Goal: Task Accomplishment & Management: Use online tool/utility

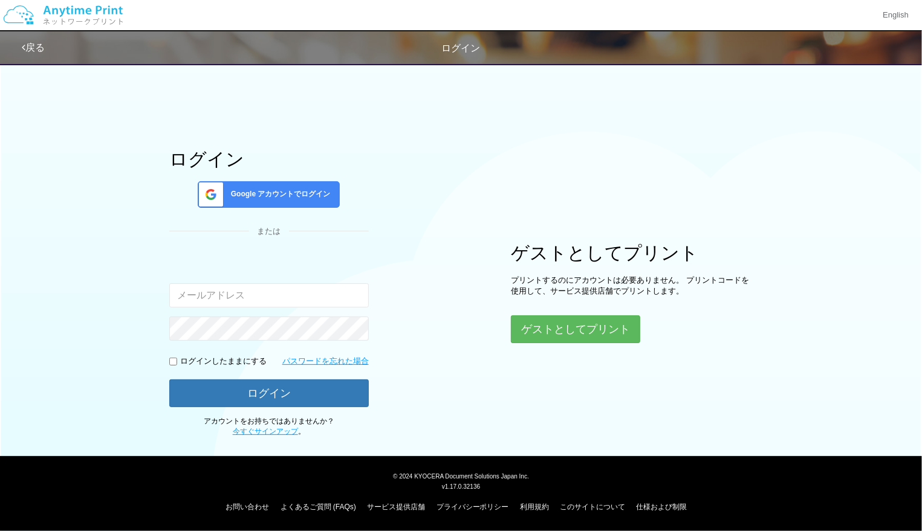
type input "[EMAIL_ADDRESS][DOMAIN_NAME]"
click at [554, 323] on button "ゲストとしてプリント" at bounding box center [575, 329] width 128 height 27
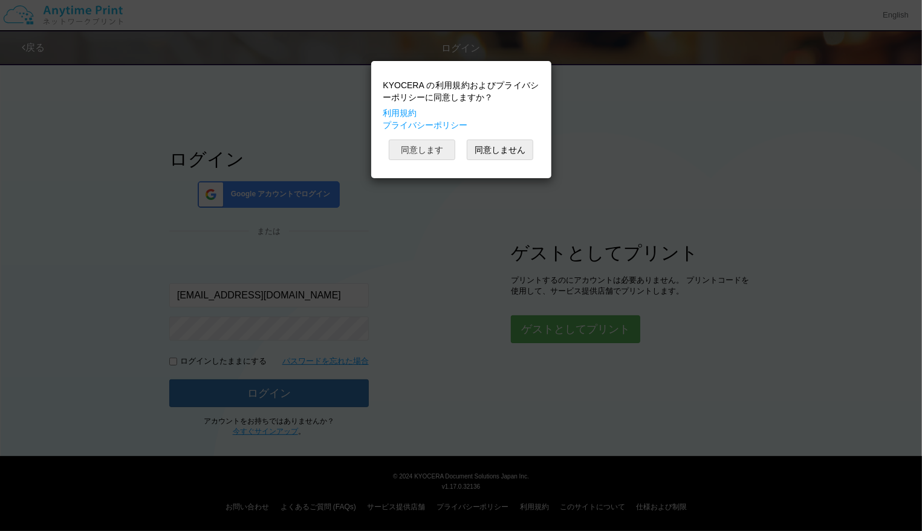
click at [424, 152] on button "同意します" at bounding box center [422, 150] width 67 height 21
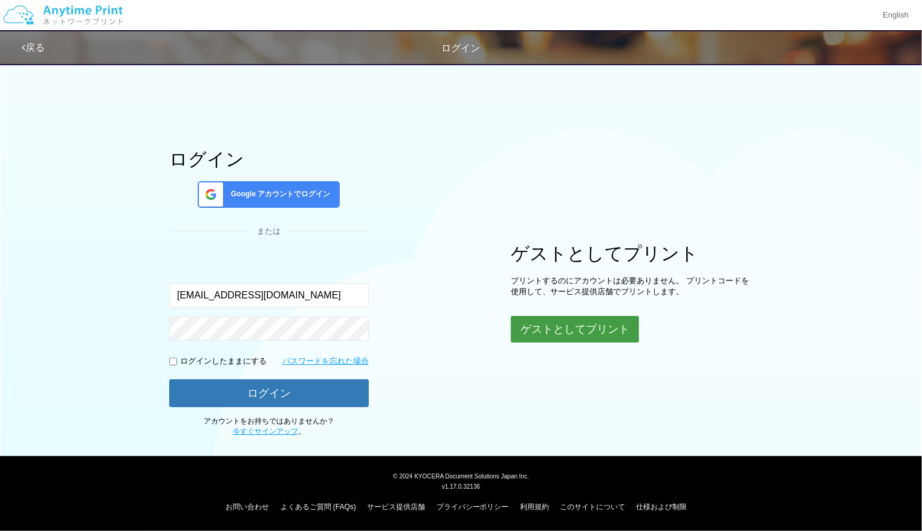
click at [569, 332] on button "ゲストとしてプリント" at bounding box center [575, 329] width 128 height 27
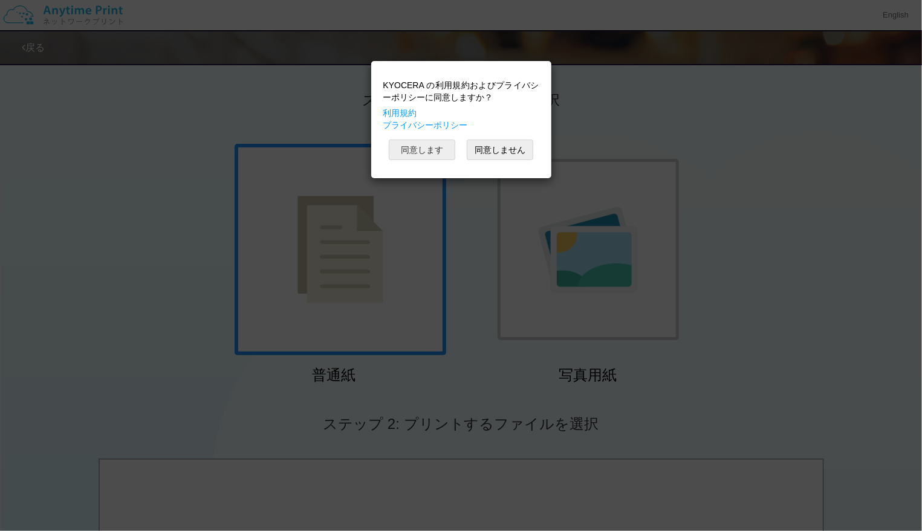
click at [414, 151] on button "同意します" at bounding box center [422, 150] width 67 height 21
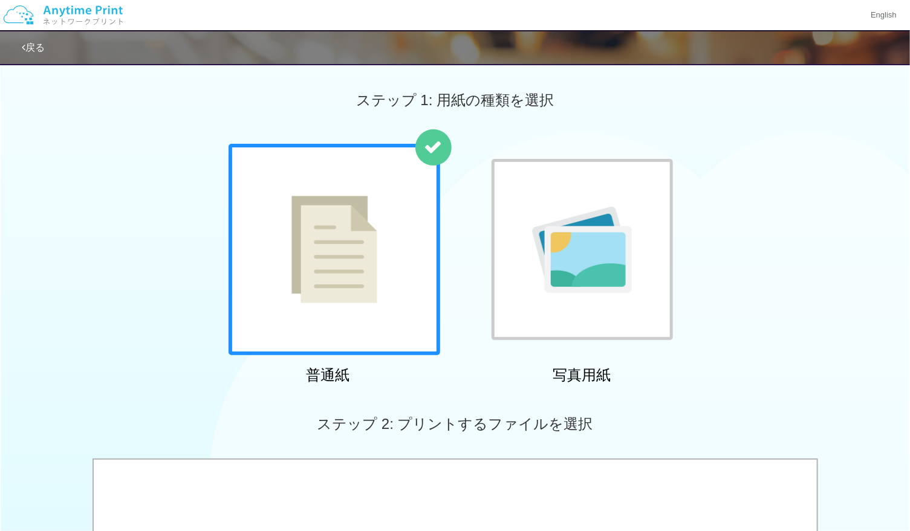
click at [746, 347] on div "普通紙 写真用紙" at bounding box center [455, 266] width 910 height 245
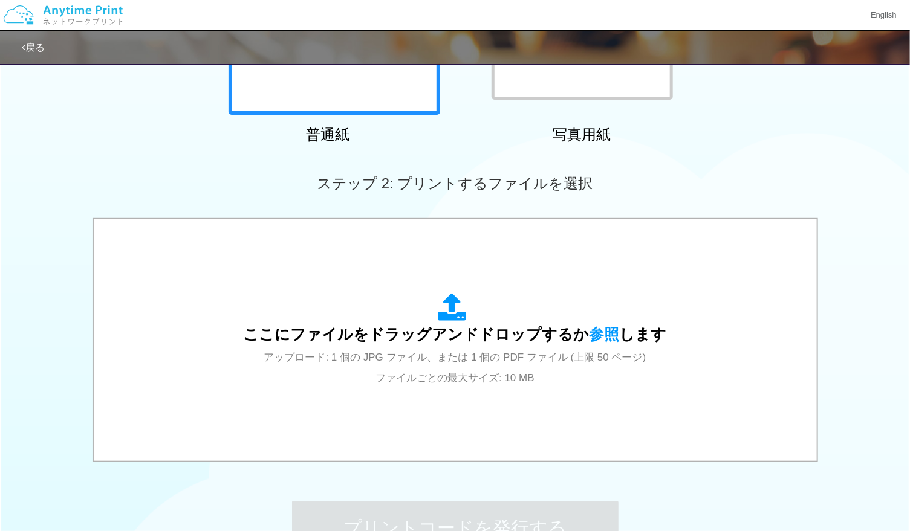
scroll to position [254, 0]
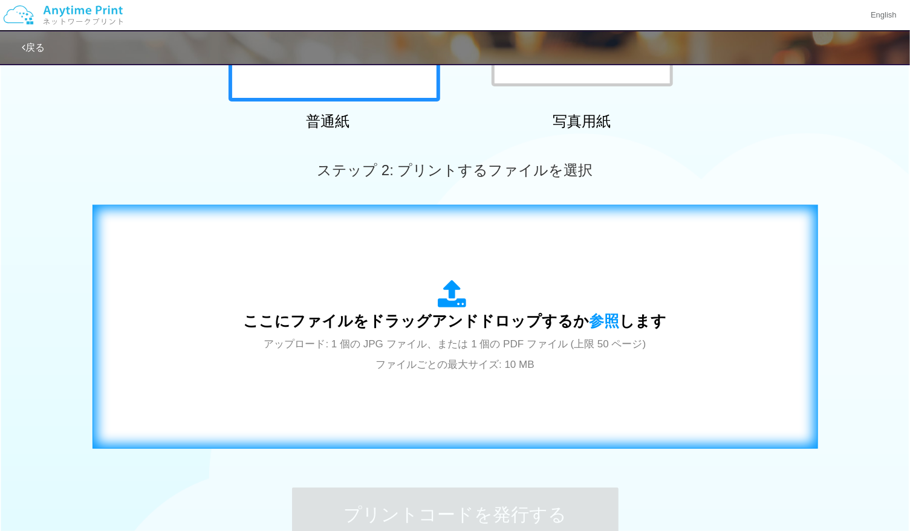
click at [455, 299] on icon at bounding box center [455, 295] width 34 height 30
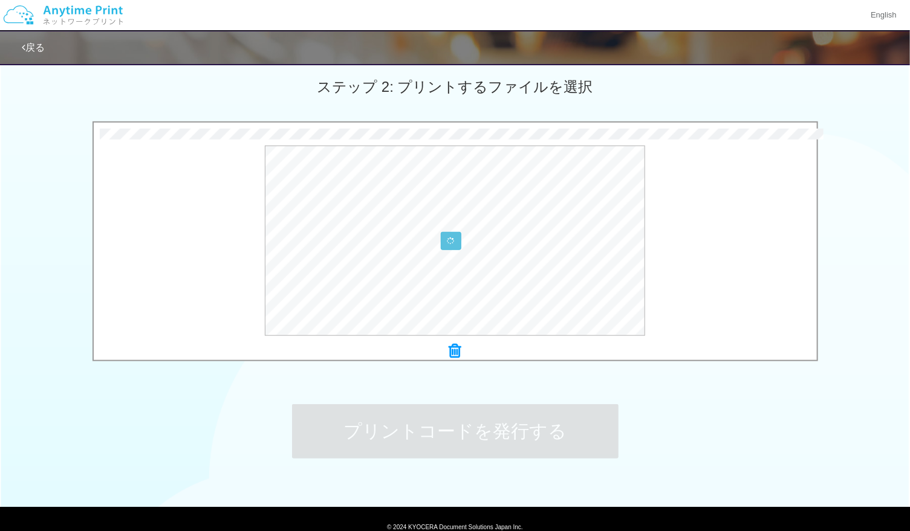
scroll to position [340, 0]
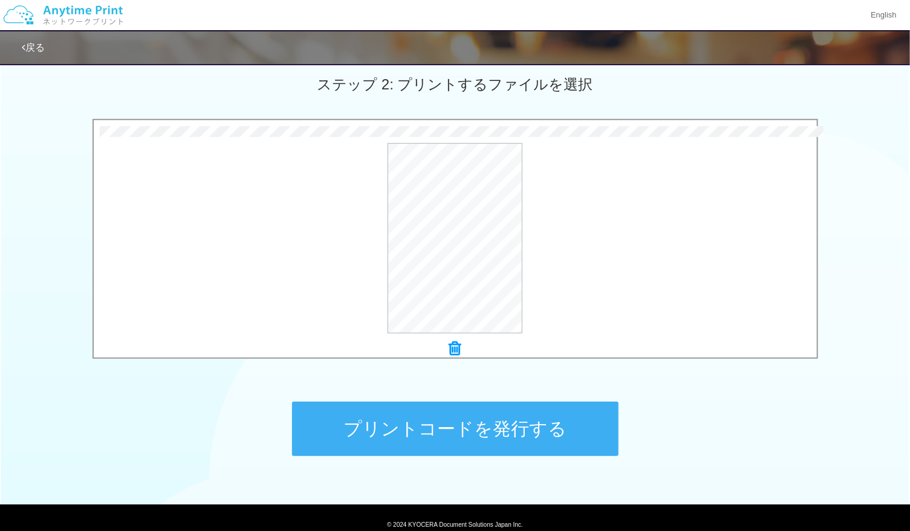
click at [486, 430] on button "プリントコードを発行する" at bounding box center [455, 429] width 326 height 54
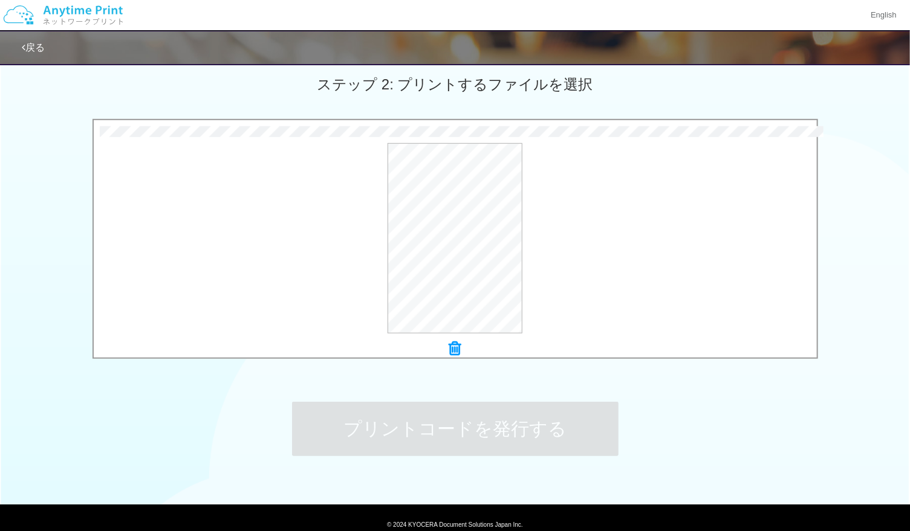
scroll to position [0, 0]
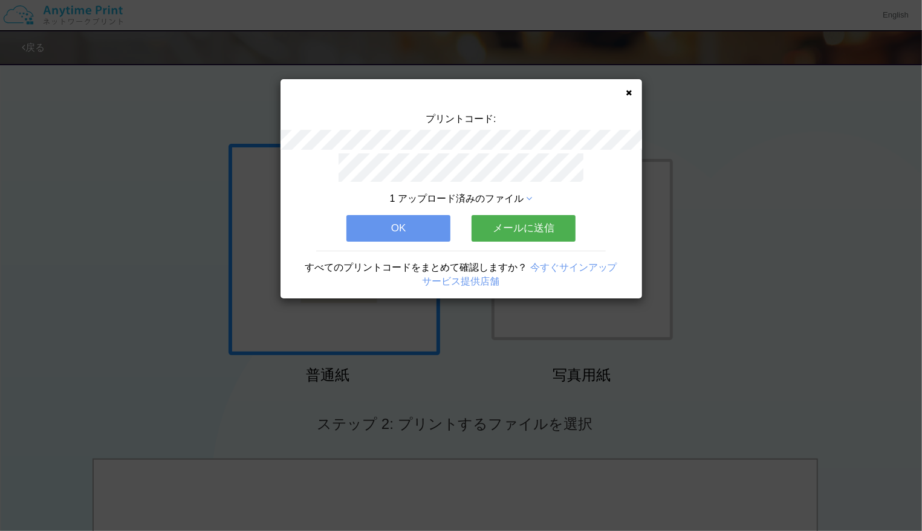
click at [417, 220] on button "OK" at bounding box center [398, 228] width 104 height 27
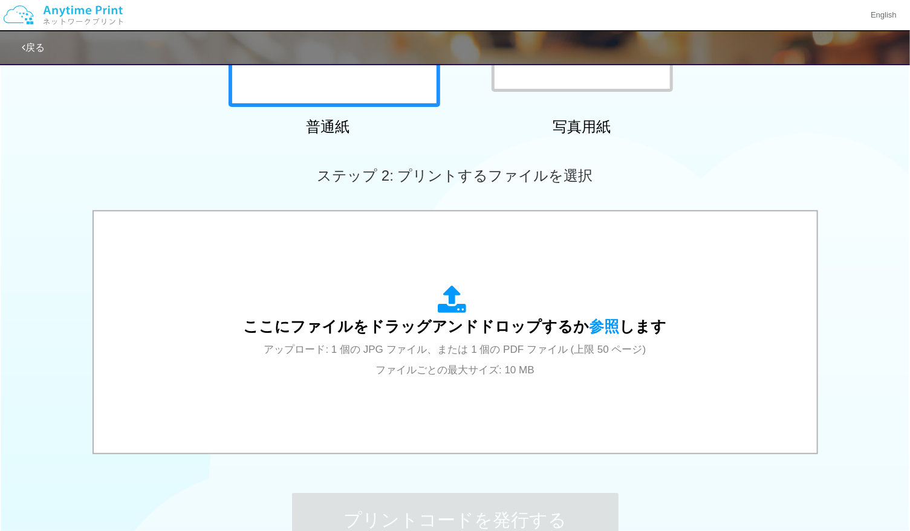
scroll to position [247, 0]
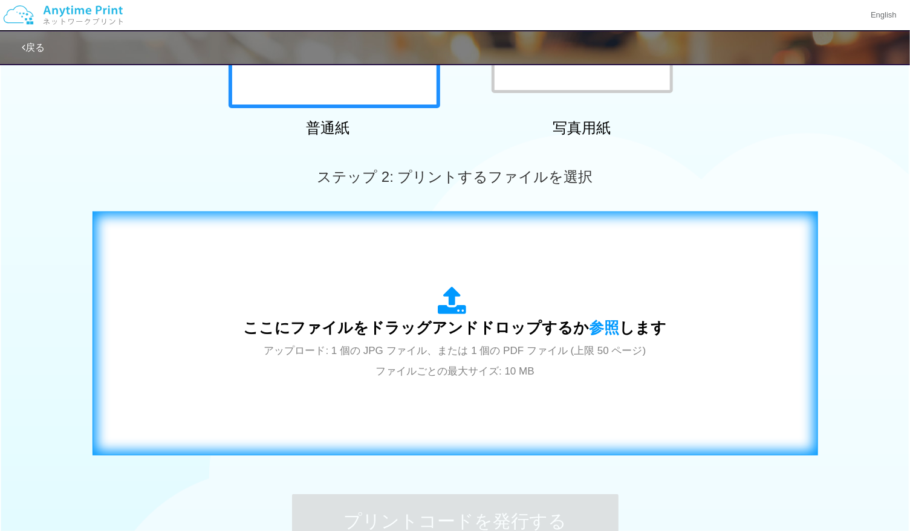
click at [452, 311] on icon at bounding box center [455, 302] width 34 height 30
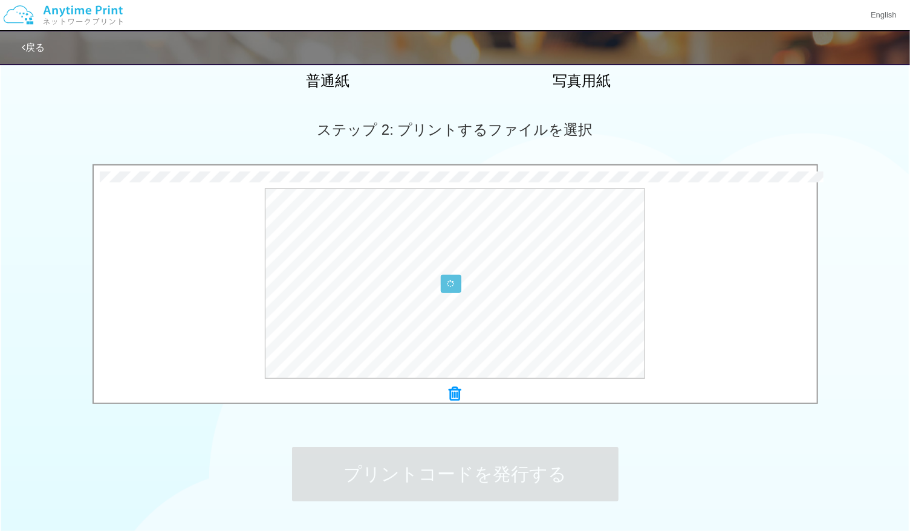
scroll to position [298, 0]
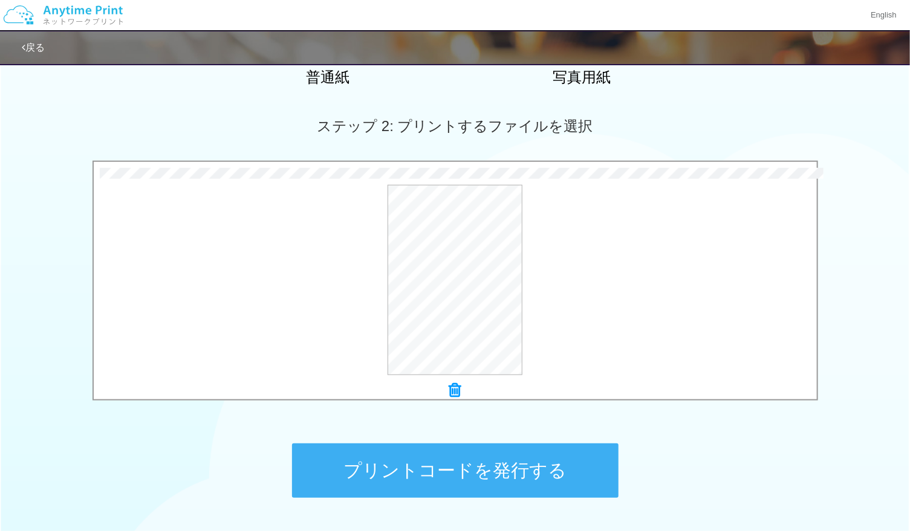
click at [479, 469] on button "プリントコードを発行する" at bounding box center [455, 471] width 326 height 54
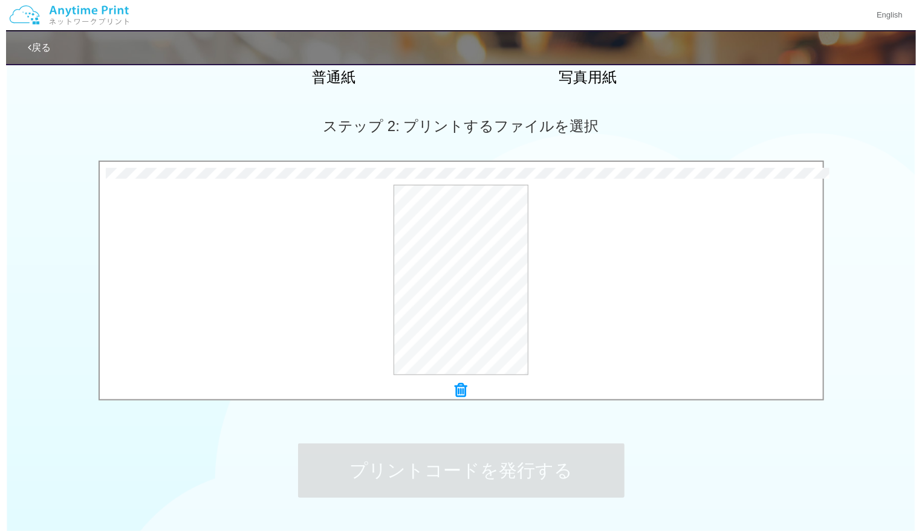
scroll to position [0, 0]
